Goal: Navigation & Orientation: Go to known website

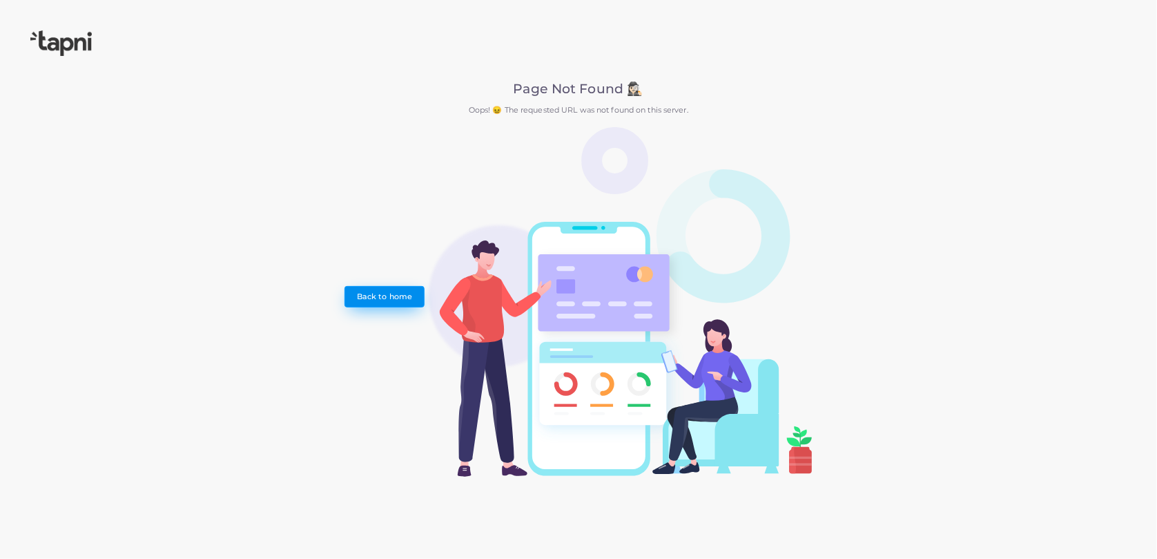
click at [381, 296] on link "Back to home" at bounding box center [384, 296] width 79 height 21
